Goal: Information Seeking & Learning: Learn about a topic

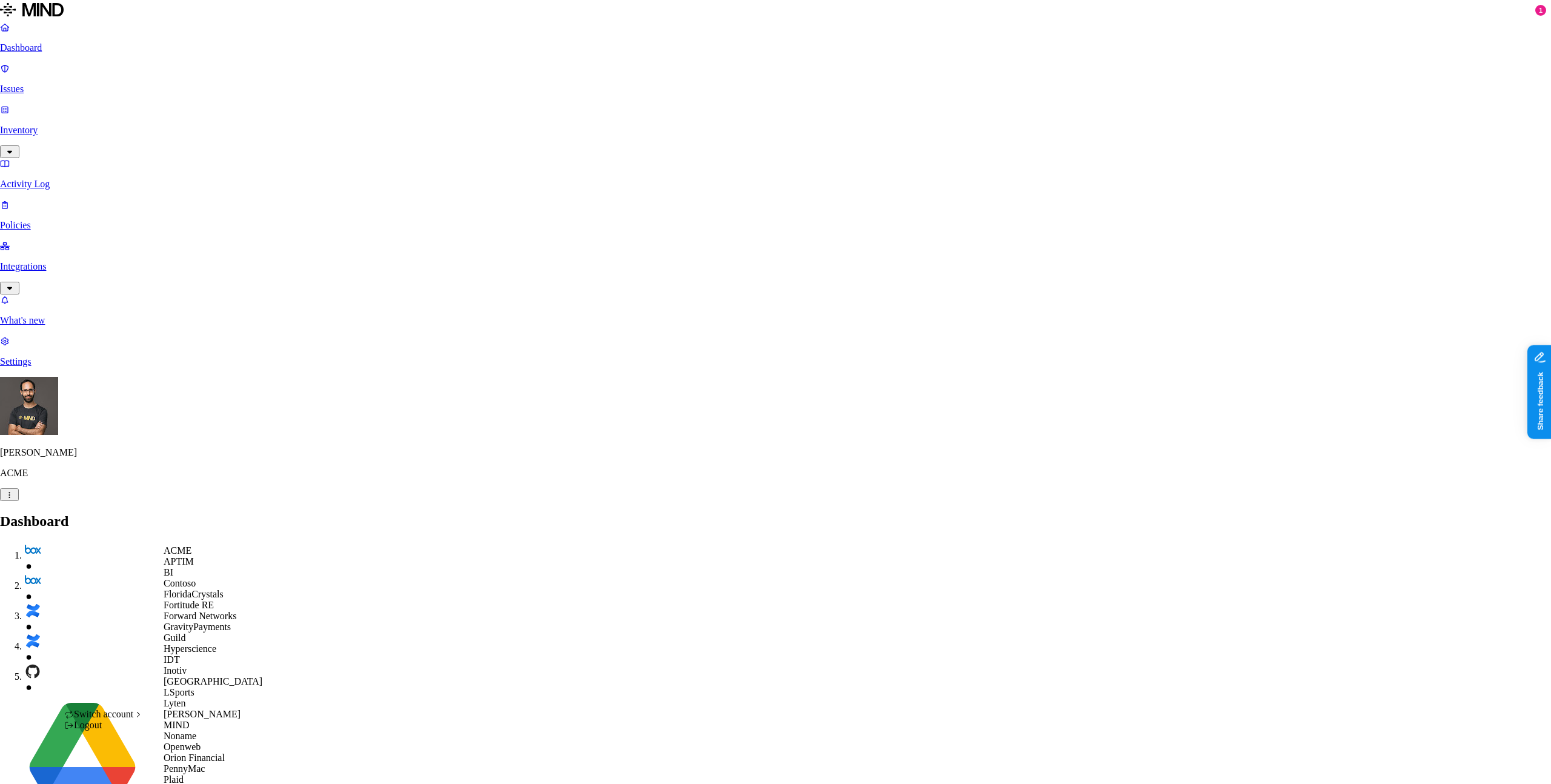
scroll to position [365, 0]
click at [207, 741] on div "Openweb" at bounding box center [212, 747] width 99 height 11
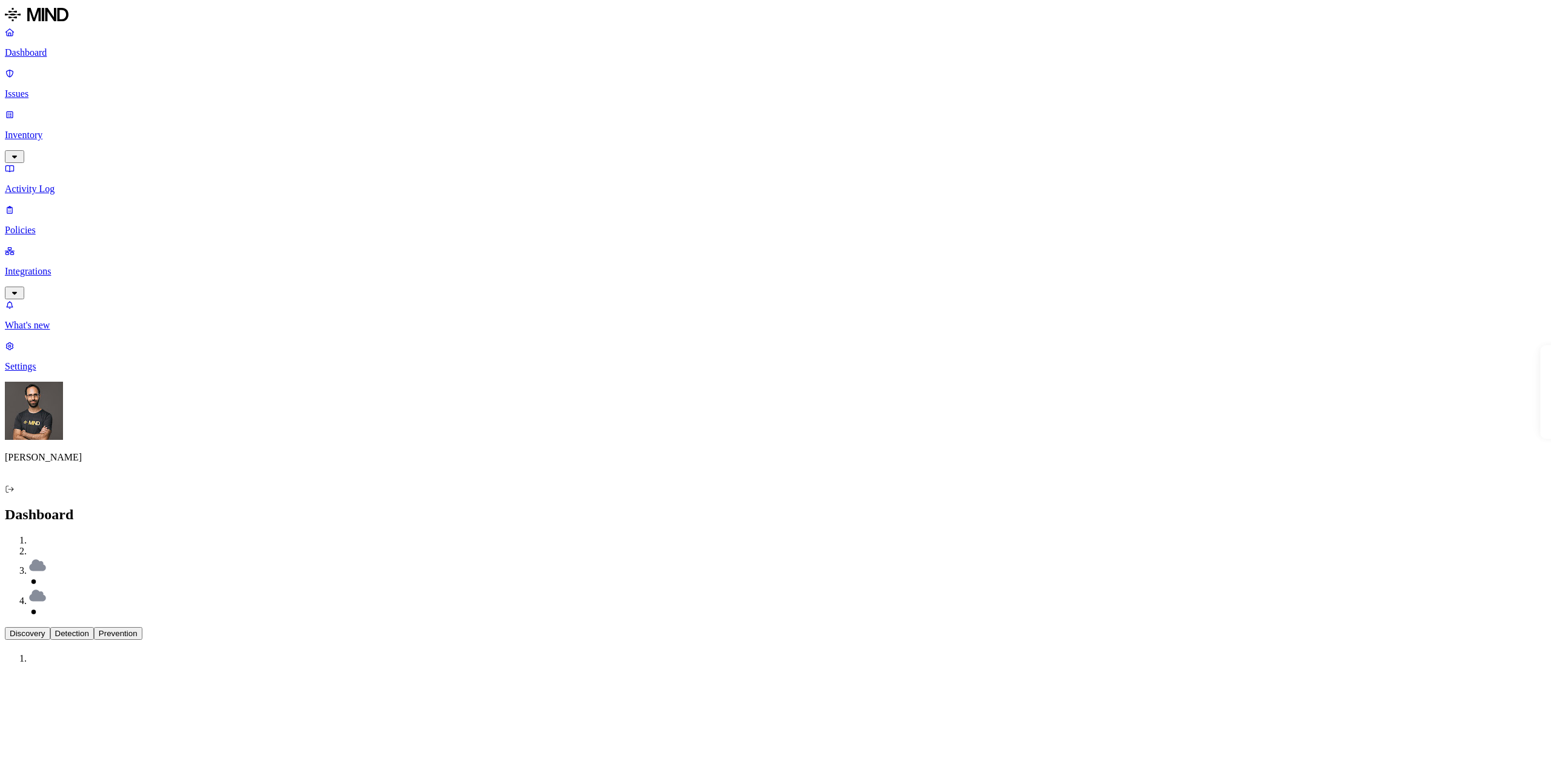
click at [74, 130] on p "Inventory" at bounding box center [776, 135] width 1541 height 11
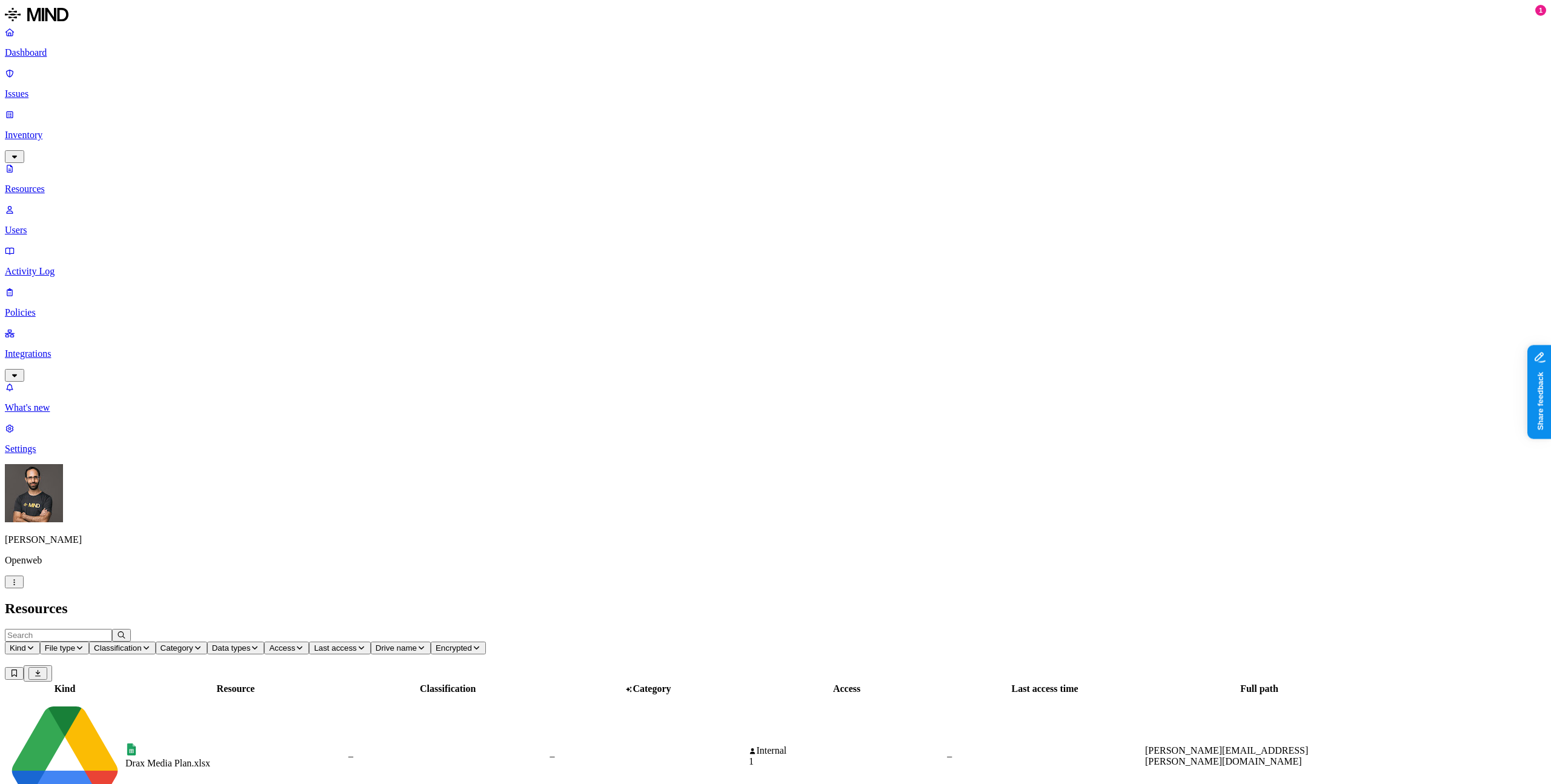
click at [35, 644] on icon "button" at bounding box center [30, 647] width 9 height 7
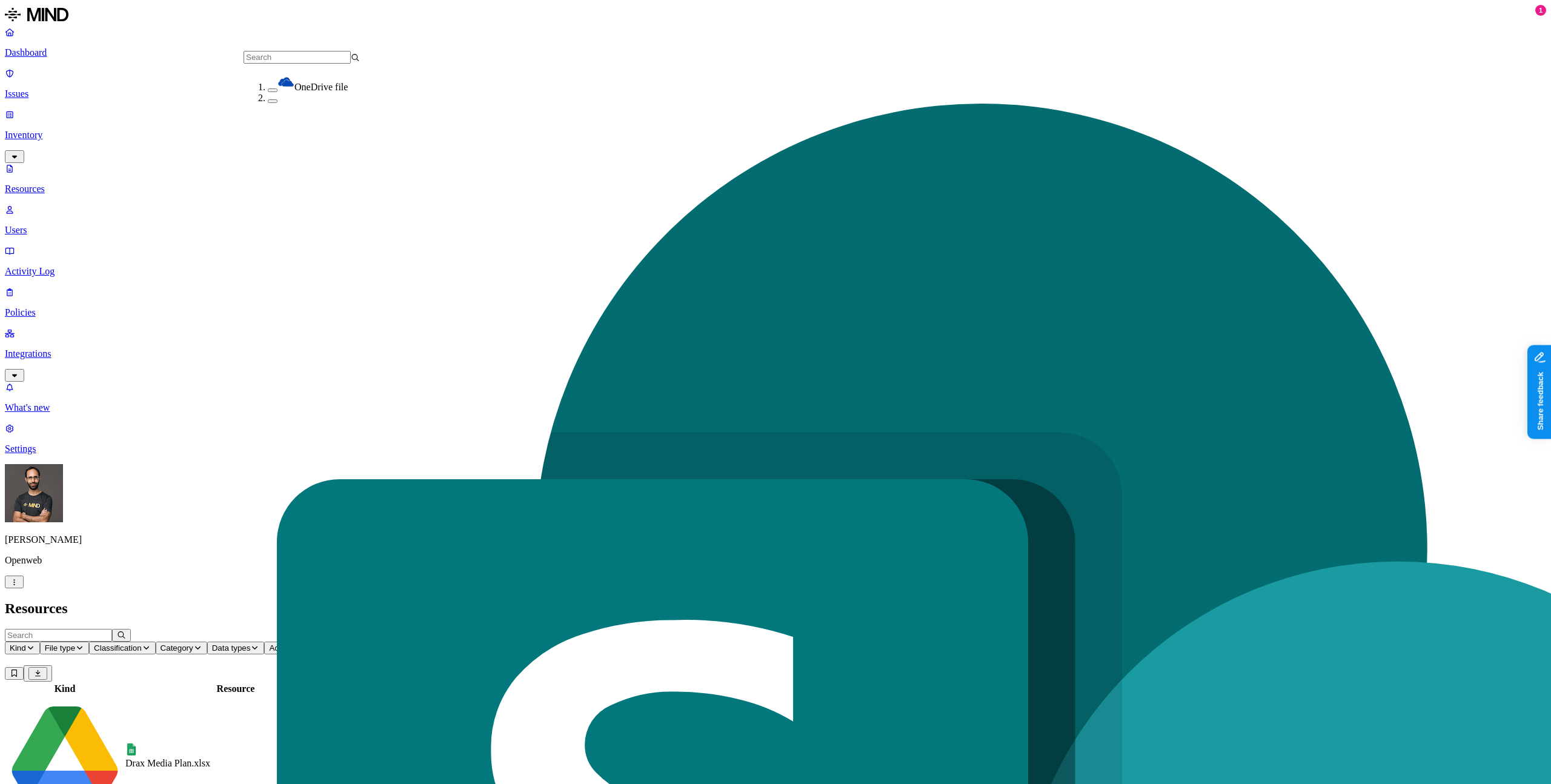
scroll to position [103, 0]
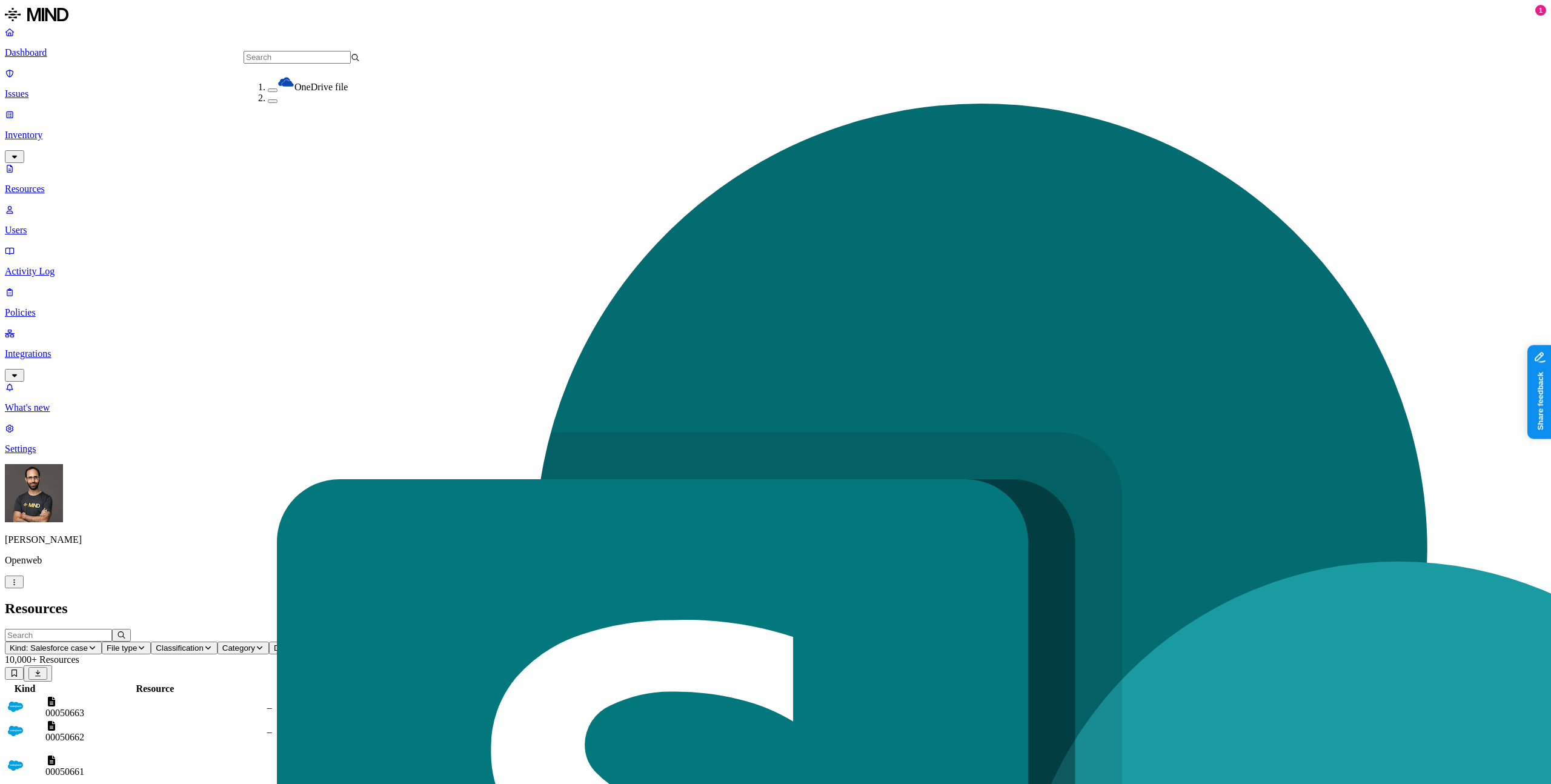
click at [46, 372] on nav "Dashboard Issues Inventory Resources Users Activity Log Policies Integrations W…" at bounding box center [776, 240] width 1541 height 428
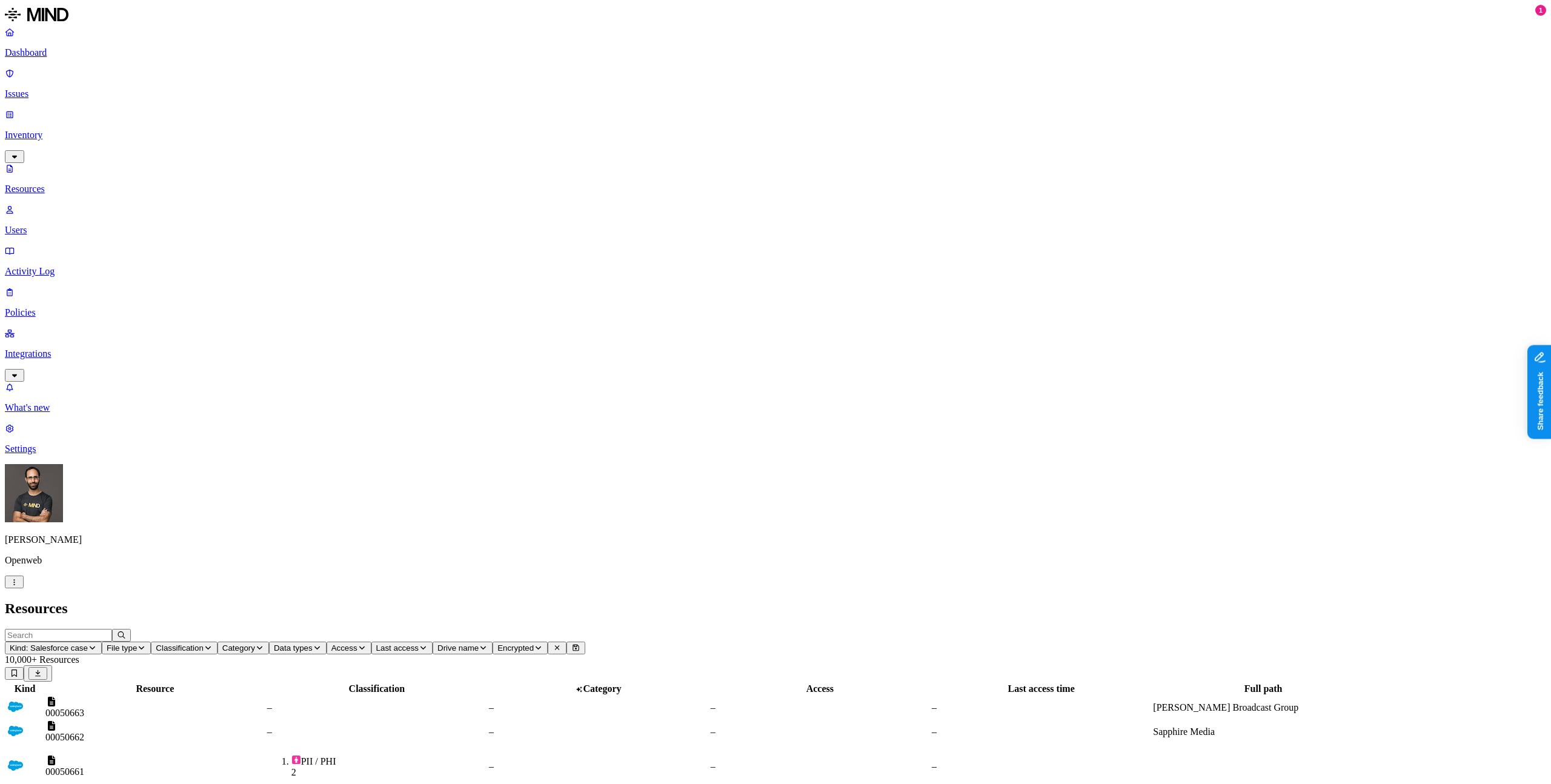
click at [137, 643] on span "File type" at bounding box center [121, 648] width 30 height 9
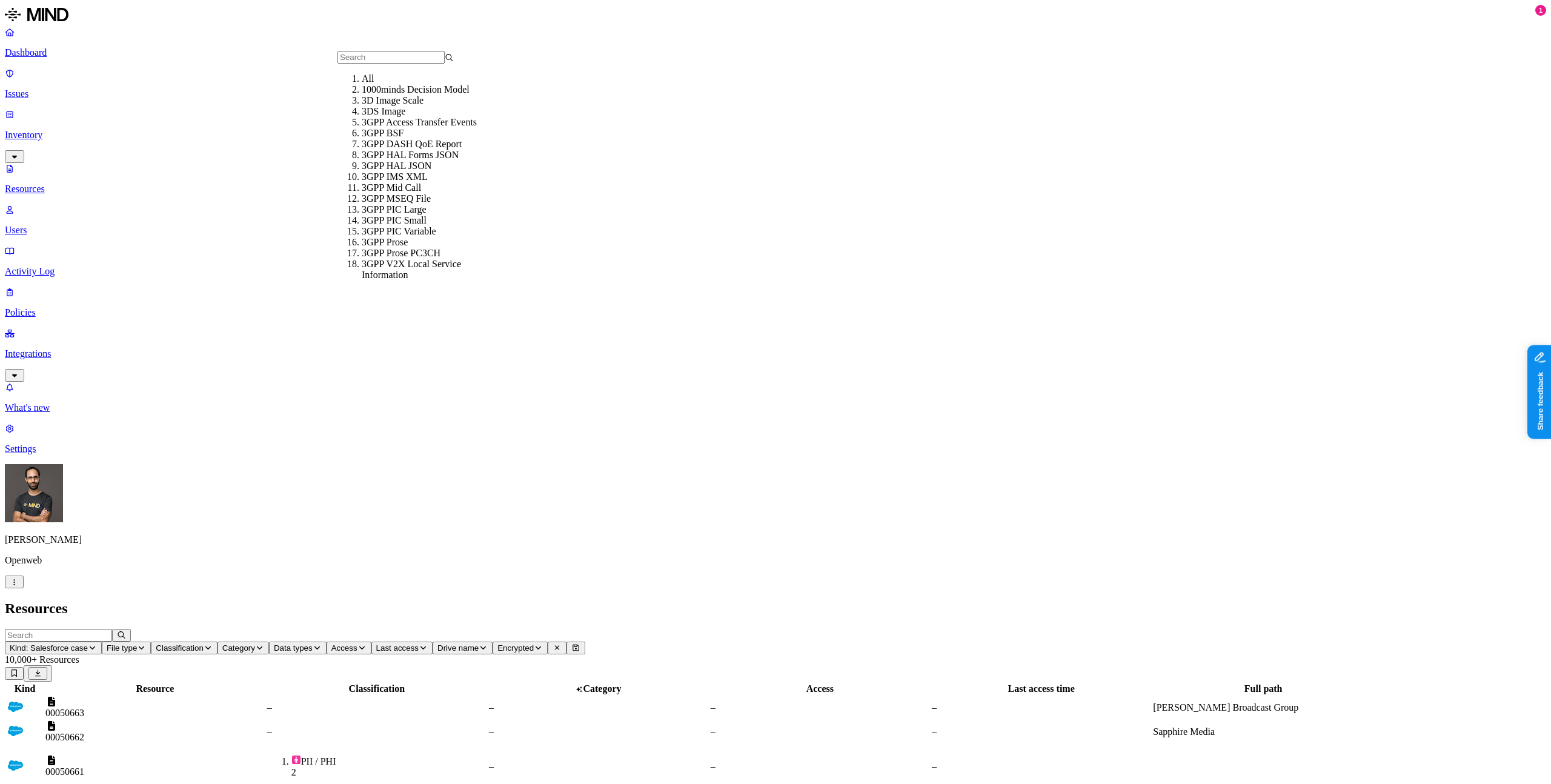
click at [203, 643] on span "Classification" at bounding box center [179, 648] width 48 height 9
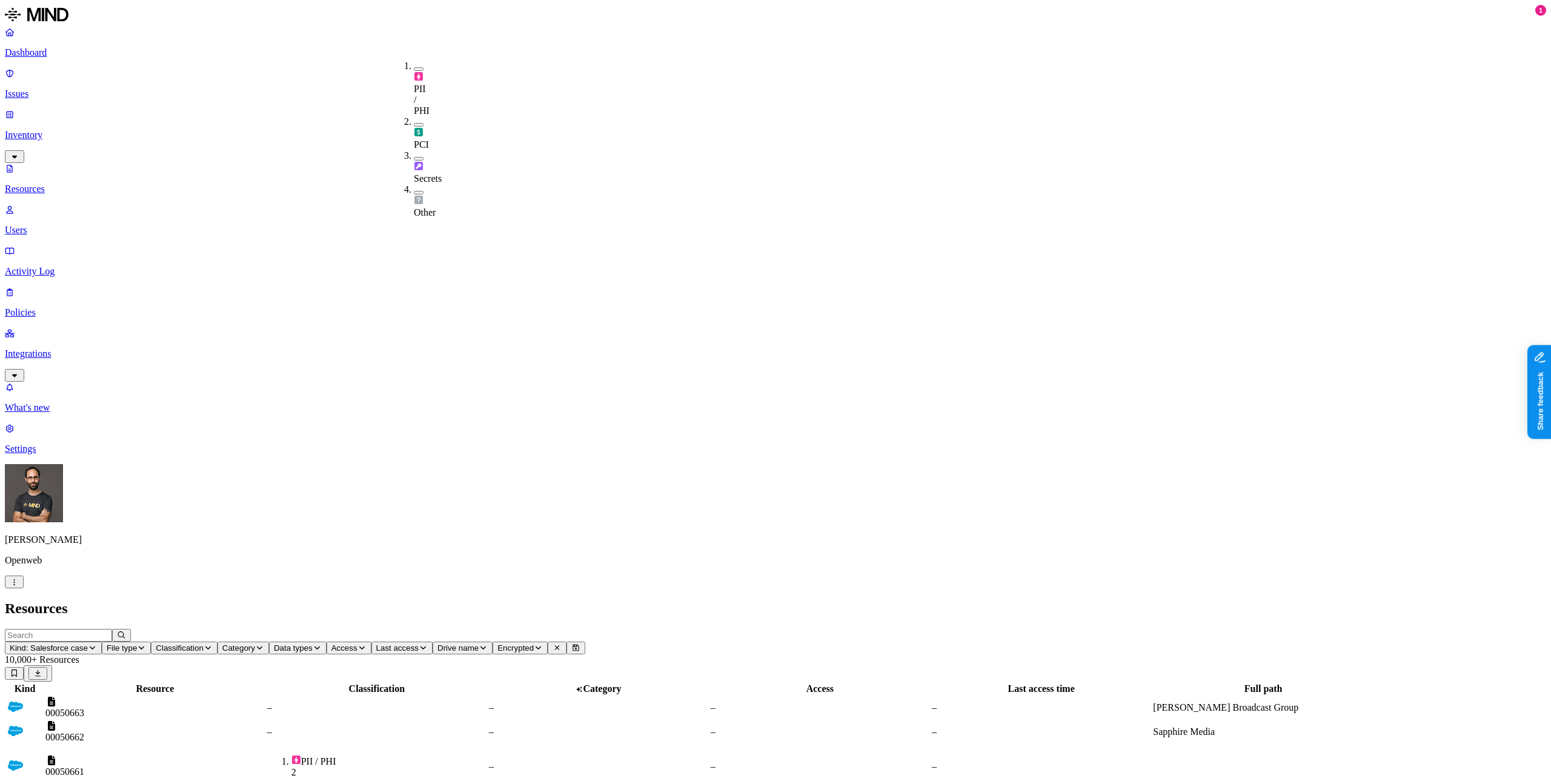
click at [420, 161] on img at bounding box center [418, 166] width 10 height 10
click at [457, 600] on h2 "Resources" at bounding box center [776, 608] width 1541 height 16
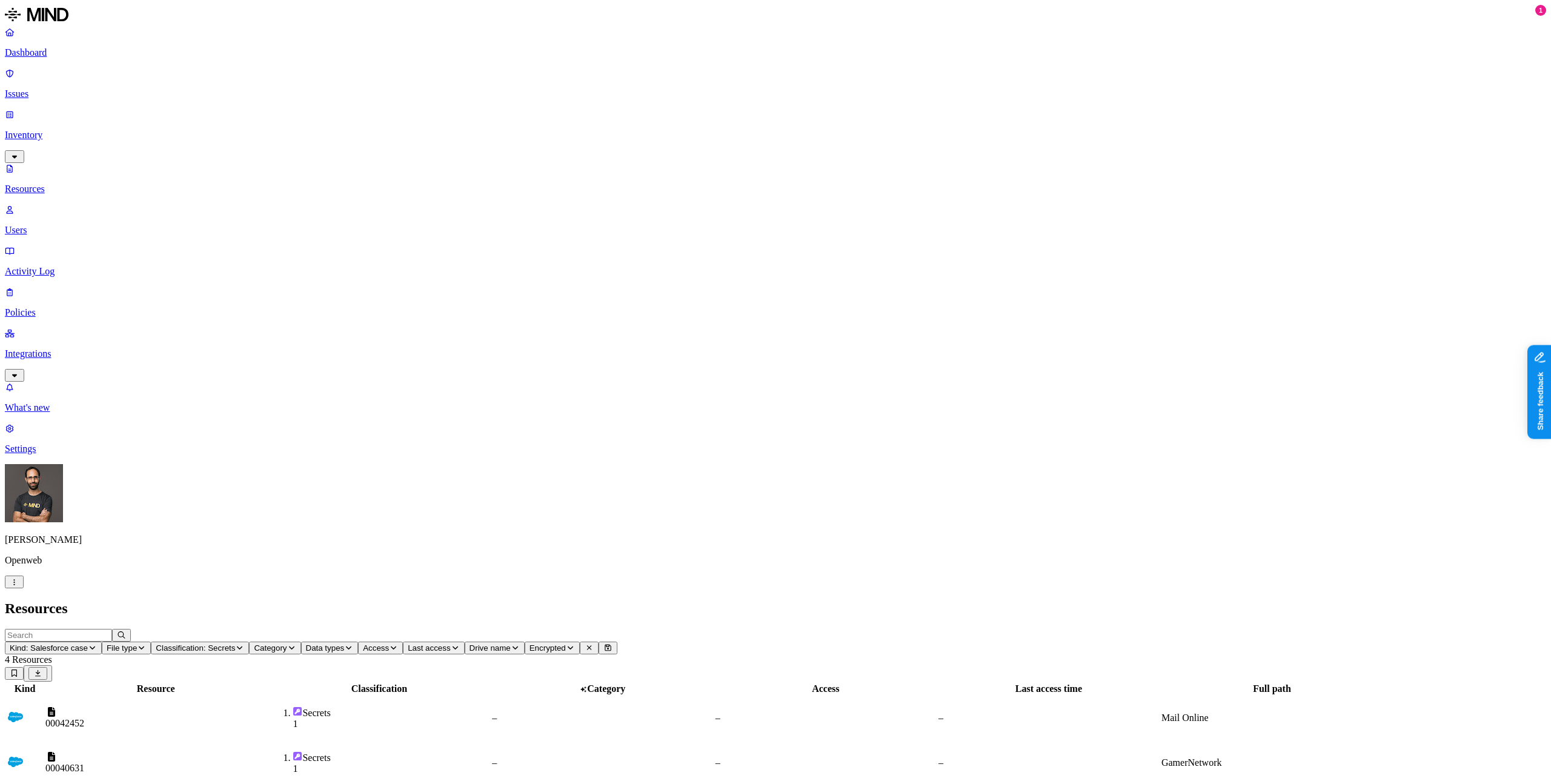
click at [718, 681] on div "Kind Resource Classification Category Access Last access time Full path 0004245…" at bounding box center [776, 790] width 1541 height 217
click at [640, 741] on td "–" at bounding box center [602, 763] width 222 height 44
click at [489, 706] on div "Secrets 1" at bounding box center [379, 718] width 221 height 23
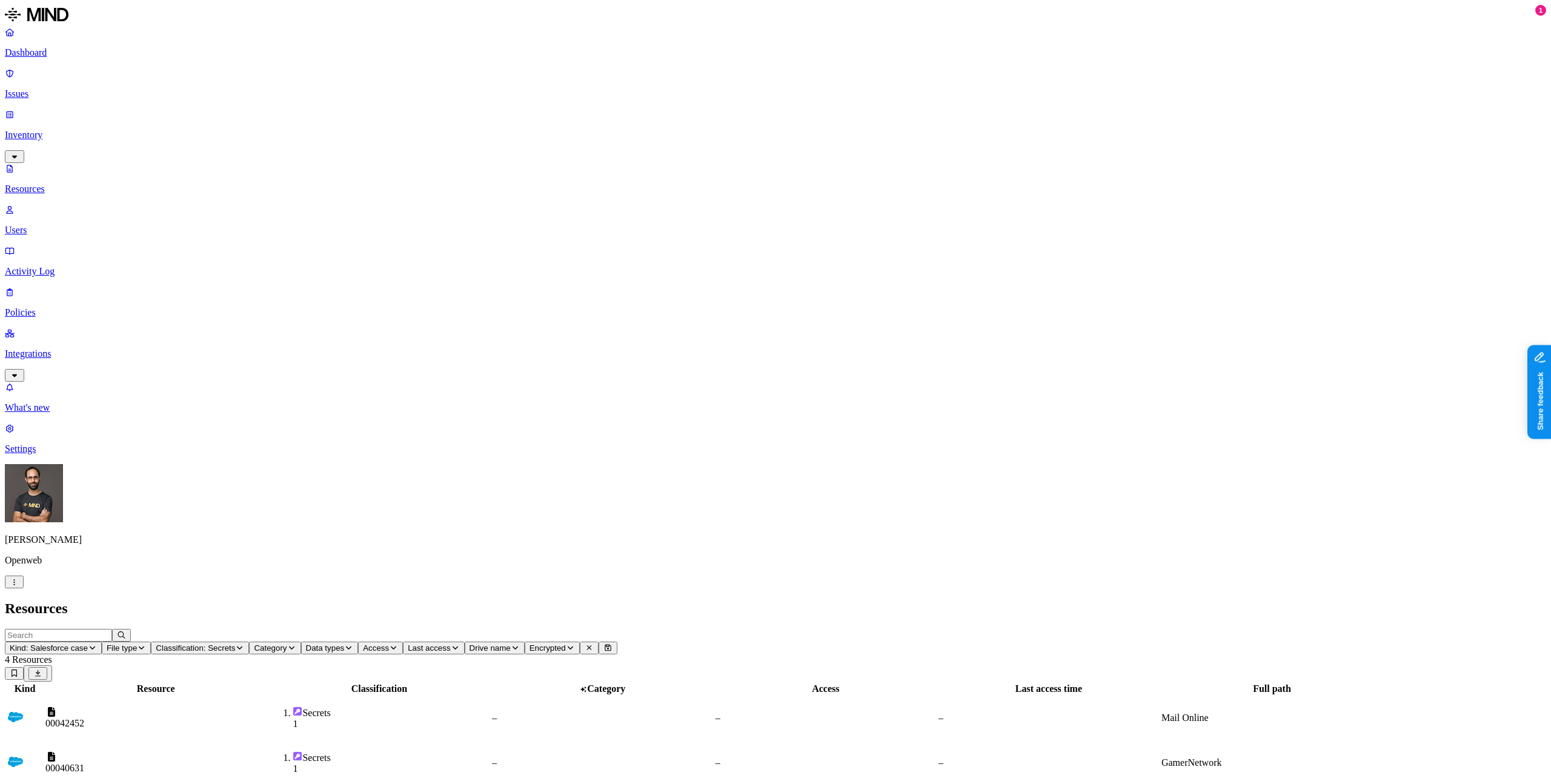
click at [928, 681] on div "Kind Resource Classification Category Access Last access time Full path 0004245…" at bounding box center [776, 790] width 1541 height 217
click at [961, 681] on div "Kind Resource Classification Category Access Last access time Full path 0004245…" at bounding box center [776, 790] width 1541 height 217
click at [490, 696] on td "Secrets 1" at bounding box center [379, 718] width 222 height 44
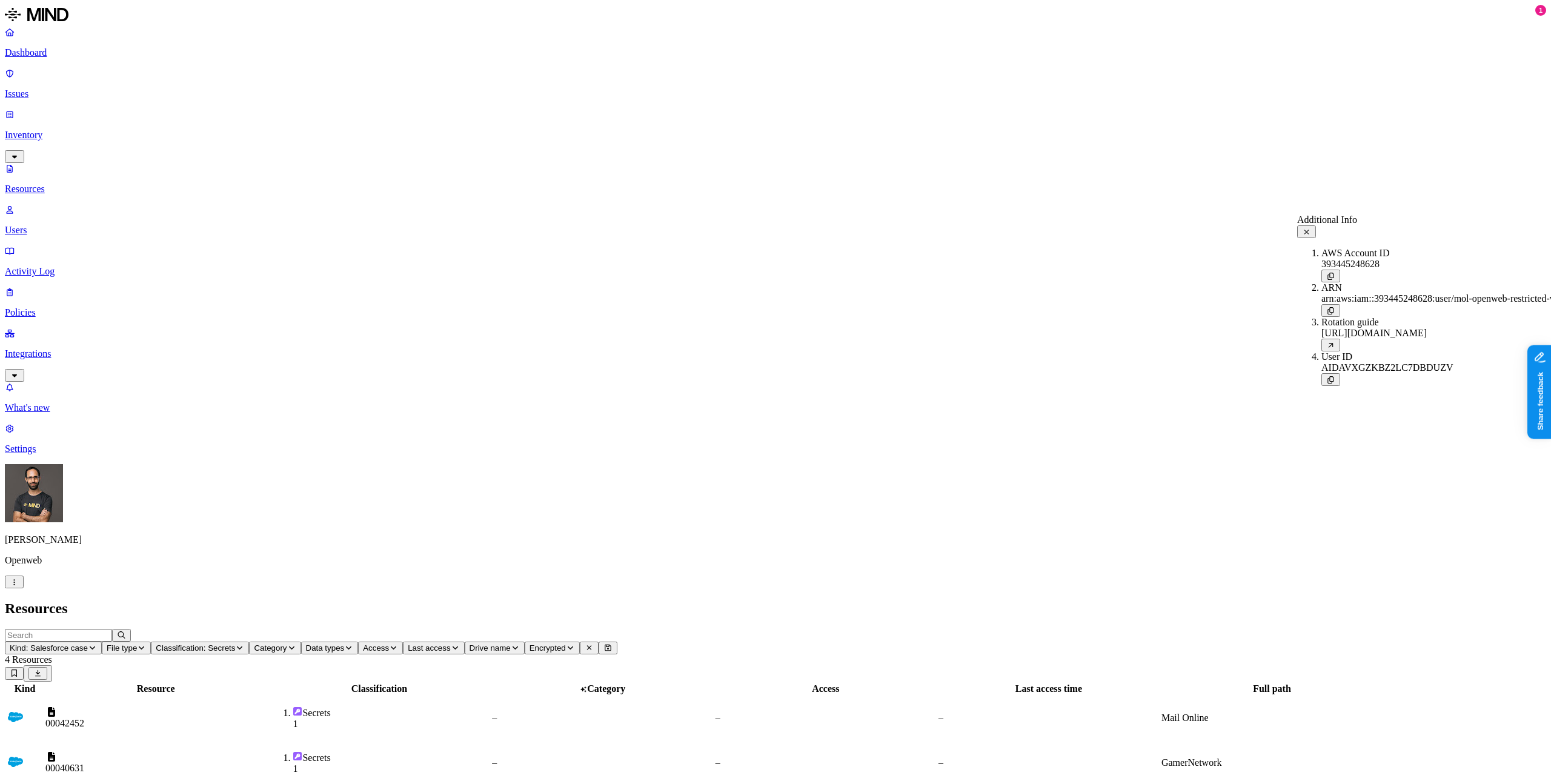
click at [1000, 681] on div "Kind Resource Classification Category Access Last access time Full path 0004245…" at bounding box center [776, 790] width 1541 height 217
click at [63, 225] on p "Users" at bounding box center [776, 230] width 1541 height 11
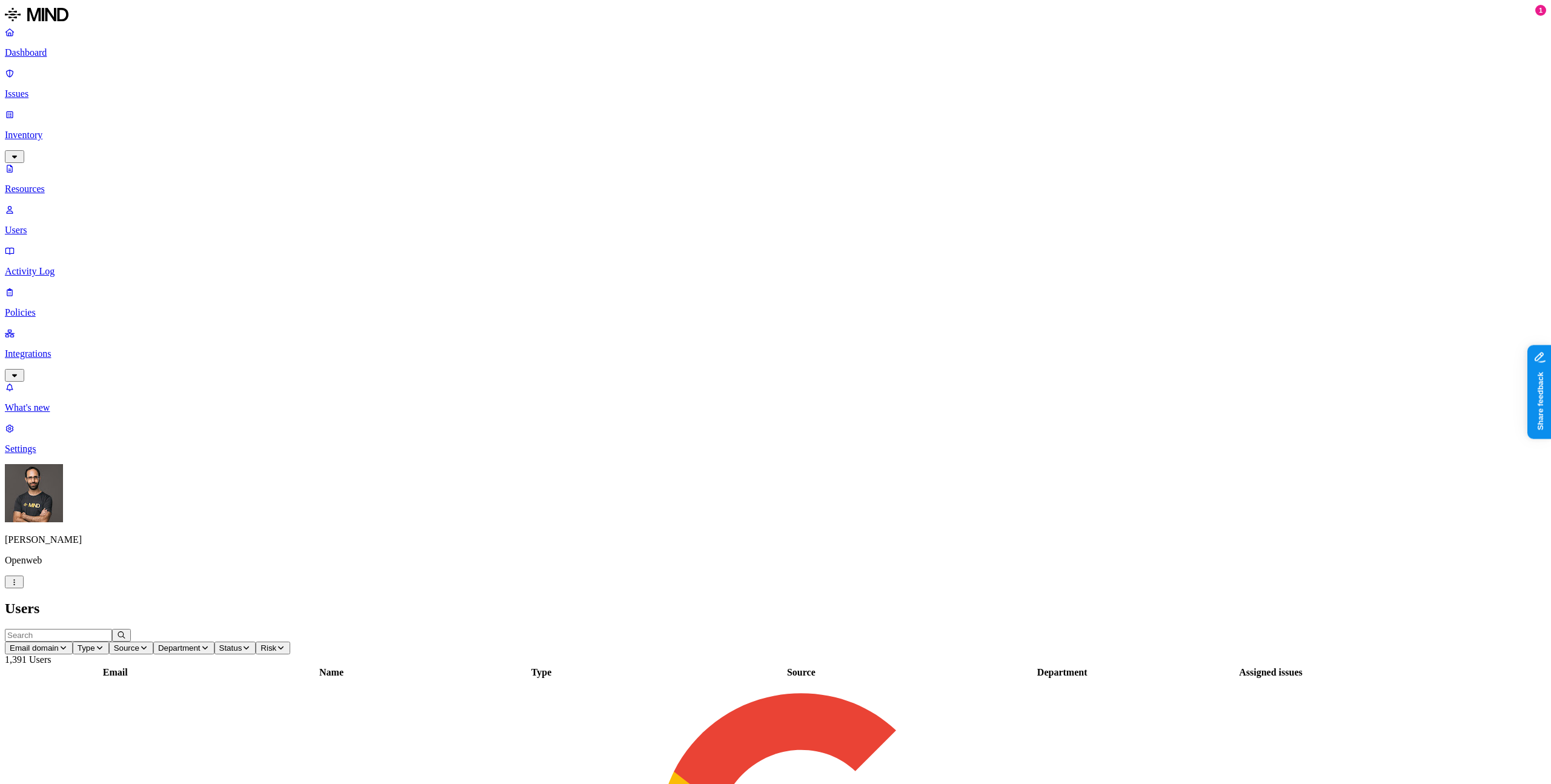
click at [68, 163] on link "Resources" at bounding box center [776, 178] width 1541 height 32
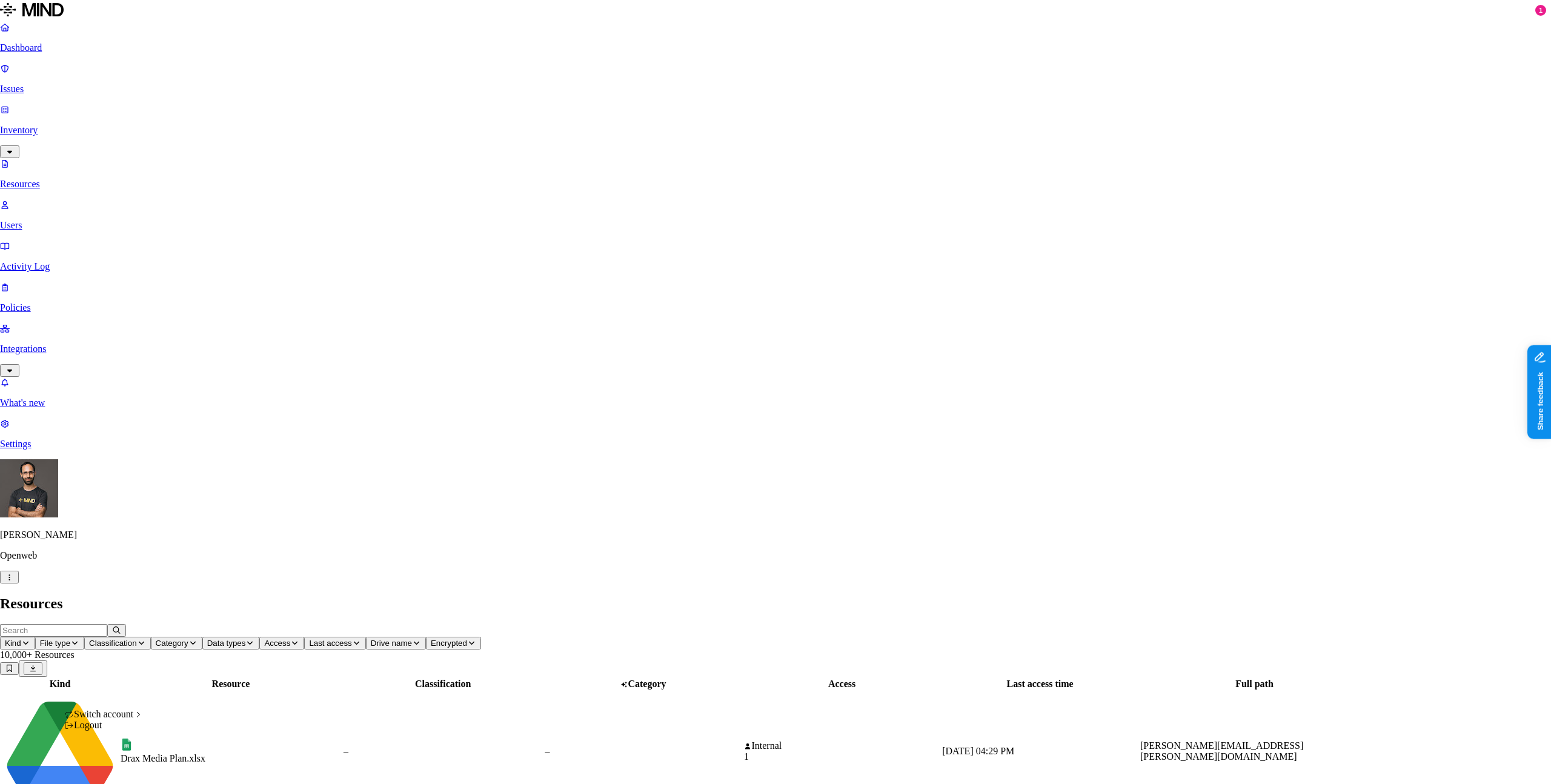
click at [188, 556] on span "ACME" at bounding box center [177, 550] width 28 height 10
